Goal: Find specific page/section: Find specific page/section

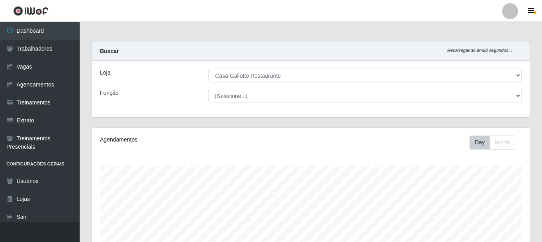
select select "279"
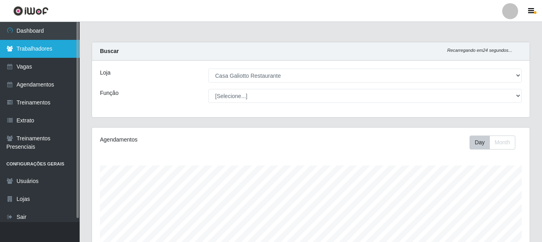
click at [64, 46] on link "Trabalhadores" at bounding box center [40, 49] width 80 height 18
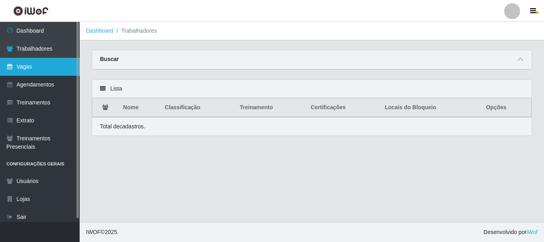
click at [54, 70] on link "Vagas" at bounding box center [40, 67] width 80 height 18
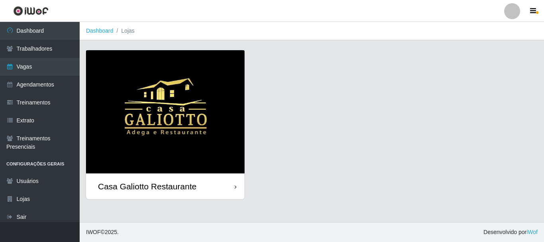
click at [180, 186] on div "Casa Galiotto Restaurante" at bounding box center [147, 186] width 98 height 10
